Goal: Task Accomplishment & Management: Complete application form

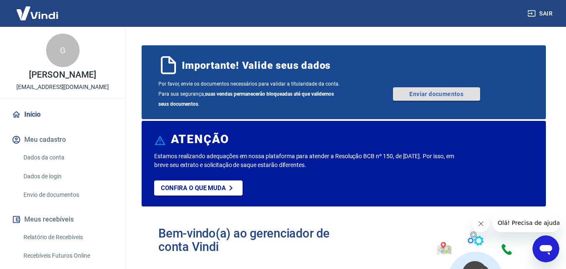
click at [423, 91] on link "Enviar documentos" at bounding box center [436, 93] width 87 height 13
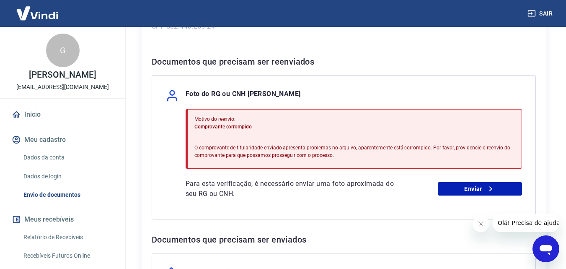
scroll to position [161, 0]
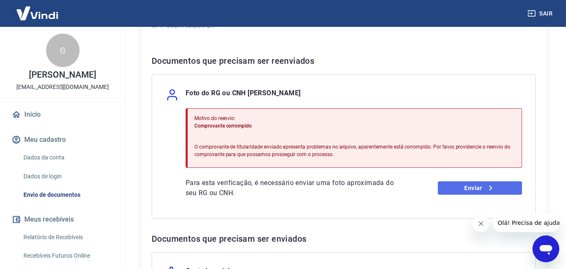
click at [489, 192] on icon at bounding box center [491, 188] width 10 height 10
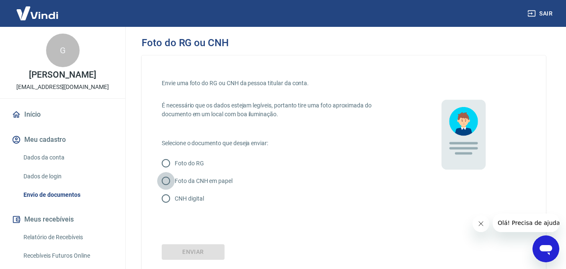
click at [167, 178] on input "Foto da CNH em papel" at bounding box center [166, 181] width 18 height 18
radio input "true"
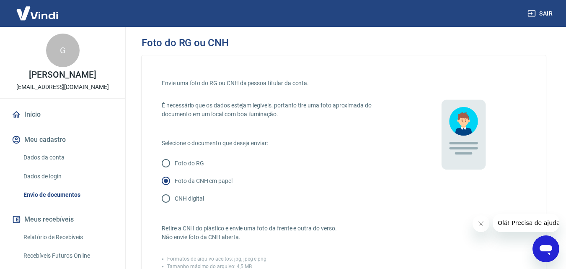
scroll to position [196, 0]
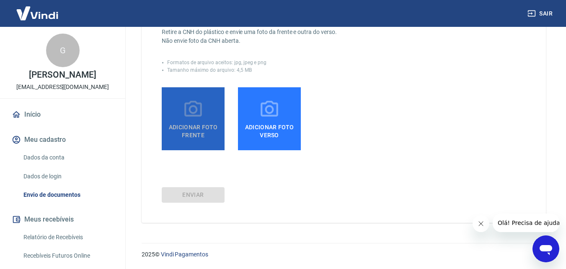
click at [197, 118] on icon at bounding box center [193, 109] width 21 height 21
click at [0, 0] on input "Adicionar foto frente" at bounding box center [0, 0] width 0 height 0
click at [199, 109] on icon at bounding box center [193, 109] width 21 height 21
click at [0, 0] on input "Adicionar foto frente" at bounding box center [0, 0] width 0 height 0
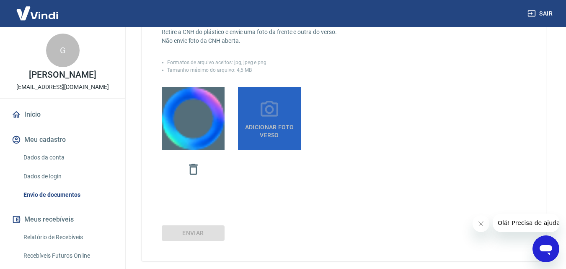
click at [271, 130] on span "Adicionar foto verso" at bounding box center [269, 129] width 56 height 19
click at [0, 0] on input "Adicionar foto verso" at bounding box center [0, 0] width 0 height 0
click at [271, 116] on icon at bounding box center [270, 109] width 18 height 16
click at [0, 0] on input "Adicionar foto verso" at bounding box center [0, 0] width 0 height 0
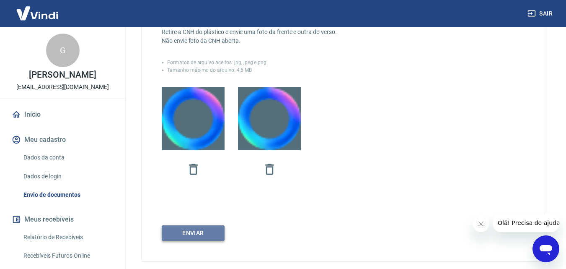
click at [200, 236] on button "Enviar" at bounding box center [193, 233] width 63 height 16
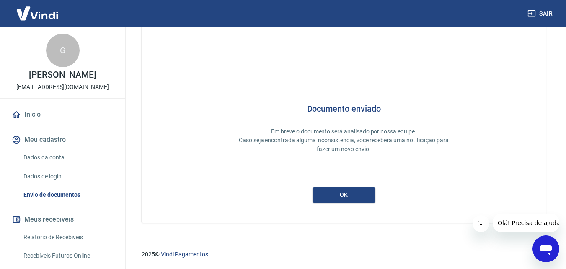
scroll to position [22, 0]
click at [350, 194] on button "ok" at bounding box center [344, 195] width 63 height 16
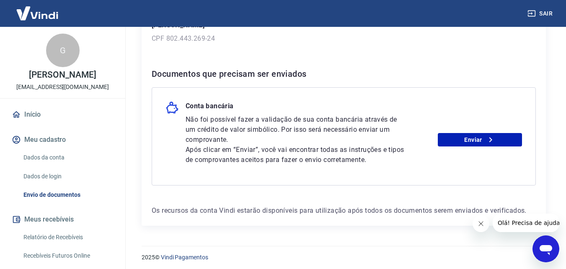
scroll to position [150, 0]
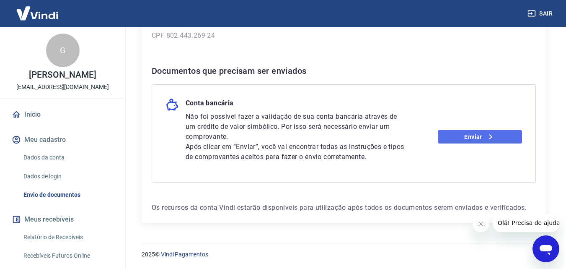
click at [490, 135] on icon at bounding box center [491, 137] width 10 height 10
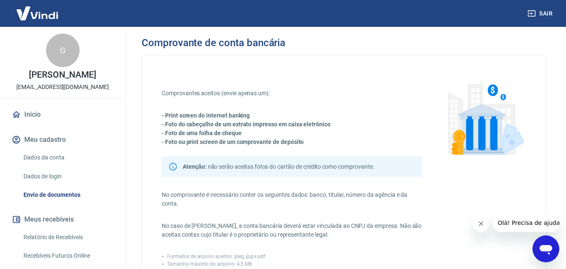
scroll to position [204, 0]
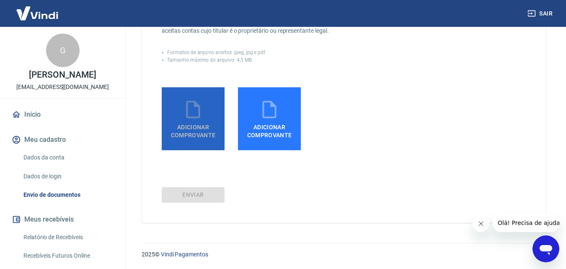
click at [185, 122] on span "Adicionar comprovante" at bounding box center [193, 129] width 56 height 19
click at [0, 0] on input "Adicionar comprovante" at bounding box center [0, 0] width 0 height 0
click at [199, 120] on span "Adicionar comprovante" at bounding box center [193, 129] width 56 height 19
click at [0, 0] on input "Adicionar comprovante" at bounding box center [0, 0] width 0 height 0
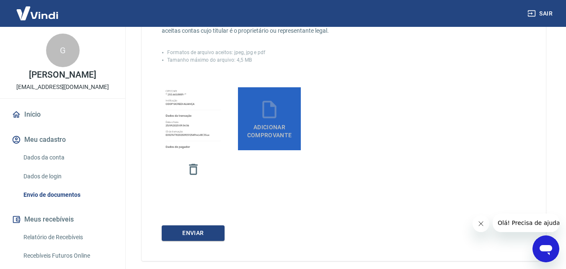
click at [260, 134] on span "Adicionar comprovante" at bounding box center [269, 129] width 56 height 19
click at [0, 0] on input "Adicionar comprovante" at bounding box center [0, 0] width 0 height 0
click at [278, 126] on span "Adicionar comprovante" at bounding box center [269, 129] width 56 height 19
click at [0, 0] on input "Adicionar comprovante" at bounding box center [0, 0] width 0 height 0
click at [277, 131] on span "Adicionar comprovante" at bounding box center [269, 129] width 56 height 19
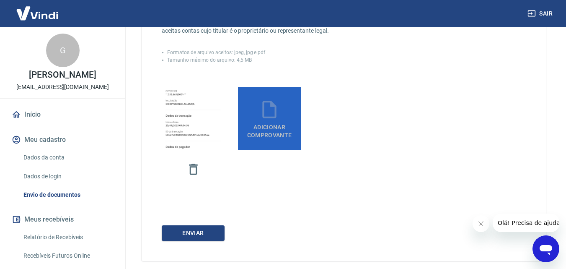
click at [0, 0] on input "Adicionar comprovante" at bounding box center [0, 0] width 0 height 0
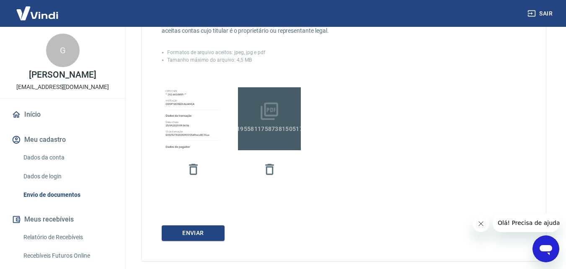
click at [260, 108] on icon at bounding box center [269, 111] width 21 height 21
click at [0, 0] on input "10001955811758738150517.pdf" at bounding box center [0, 0] width 0 height 0
click at [269, 113] on icon at bounding box center [269, 111] width 21 height 21
click at [0, 0] on input "10001955811758738150517.pdf" at bounding box center [0, 0] width 0 height 0
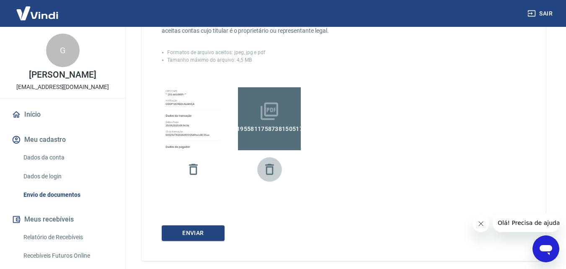
click at [269, 167] on icon "button" at bounding box center [269, 168] width 8 height 11
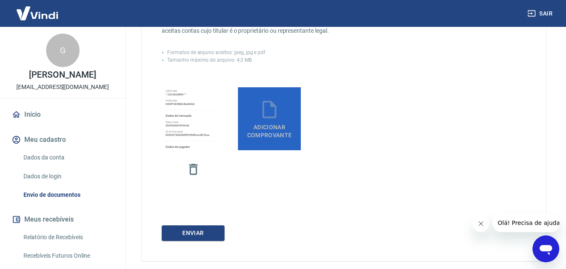
click at [270, 126] on span "Adicionar comprovante" at bounding box center [269, 129] width 56 height 19
click at [0, 0] on input "Adicionar comprovante" at bounding box center [0, 0] width 0 height 0
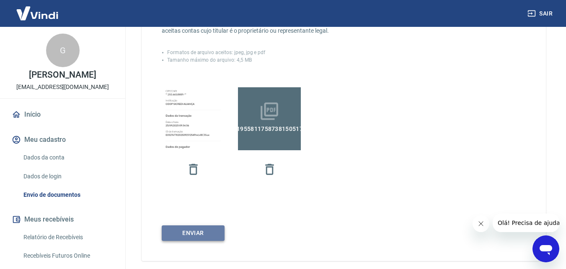
click at [202, 228] on button "ENVIAR" at bounding box center [193, 233] width 63 height 16
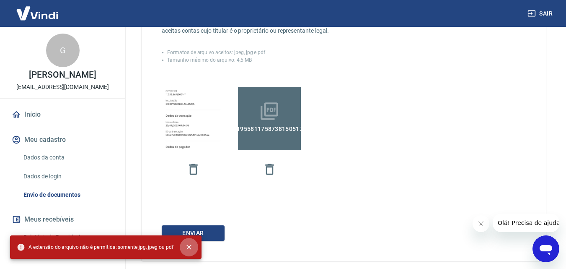
click at [185, 243] on icon "close" at bounding box center [189, 247] width 8 height 8
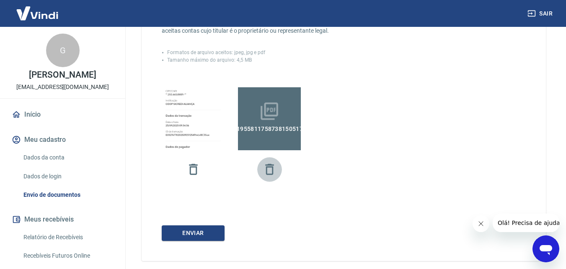
click at [264, 171] on icon "button" at bounding box center [269, 169] width 15 height 15
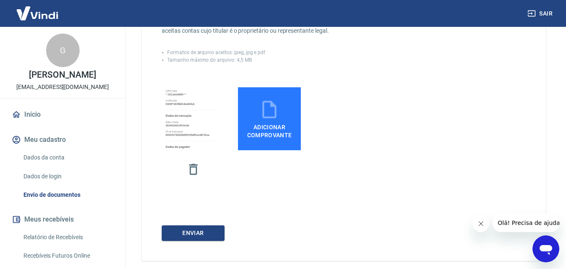
click at [266, 117] on icon at bounding box center [269, 110] width 14 height 18
click at [0, 0] on input "Adicionar comprovante" at bounding box center [0, 0] width 0 height 0
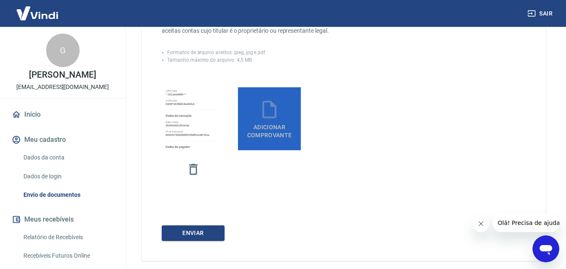
click at [257, 125] on span "Adicionar comprovante" at bounding box center [269, 129] width 56 height 19
click at [0, 0] on input "Adicionar comprovante" at bounding box center [0, 0] width 0 height 0
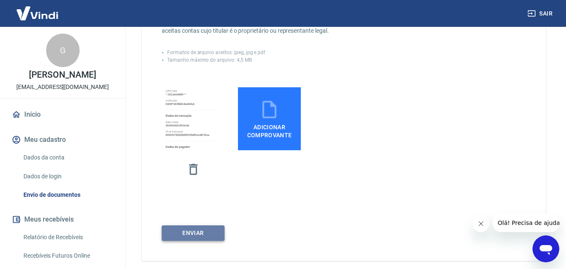
click at [189, 234] on button "ENVIAR" at bounding box center [193, 233] width 63 height 16
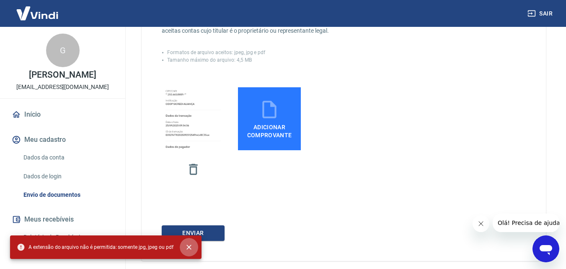
click at [186, 243] on icon "close" at bounding box center [189, 247] width 8 height 8
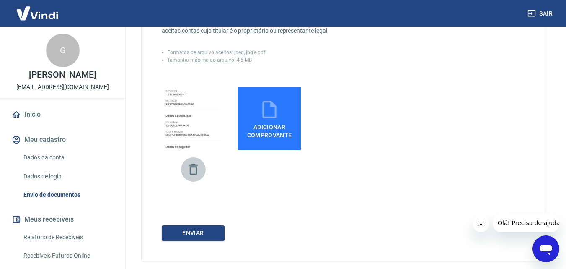
click at [190, 168] on icon "button" at bounding box center [193, 168] width 8 height 11
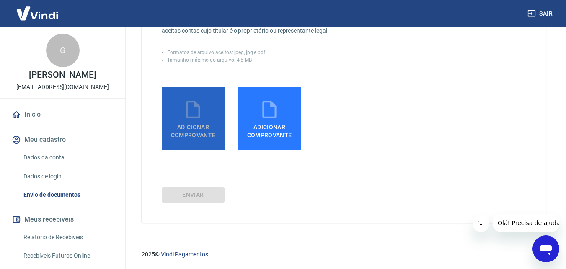
click at [197, 131] on span "Adicionar comprovante" at bounding box center [193, 129] width 56 height 19
click at [0, 0] on input "Adicionar comprovante" at bounding box center [0, 0] width 0 height 0
click at [193, 126] on span "Adicionar comprovante" at bounding box center [193, 129] width 56 height 19
click at [0, 0] on input "Adicionar comprovante" at bounding box center [0, 0] width 0 height 0
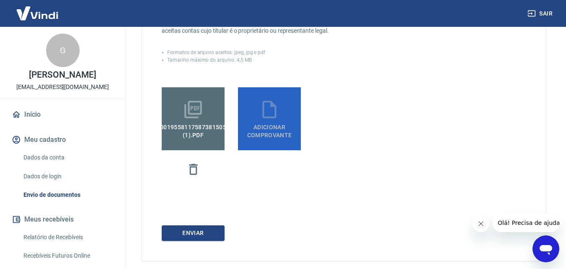
click at [264, 117] on icon at bounding box center [269, 110] width 14 height 18
click at [0, 0] on input "Adicionar comprovante" at bounding box center [0, 0] width 0 height 0
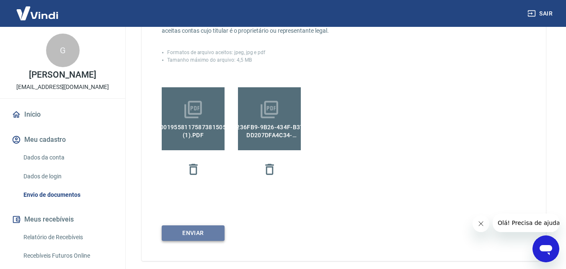
click at [194, 231] on button "ENVIAR" at bounding box center [193, 233] width 63 height 16
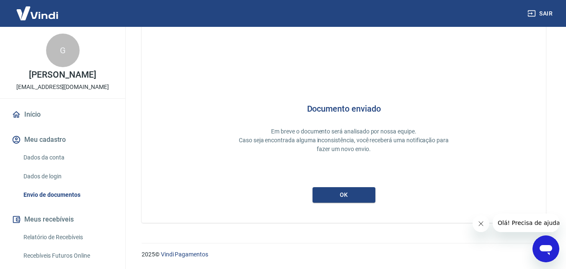
scroll to position [22, 0]
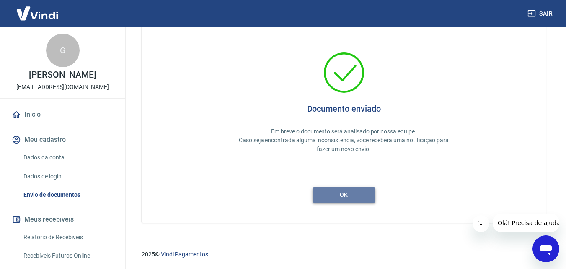
click at [355, 196] on button "ok" at bounding box center [344, 195] width 63 height 16
